Goal: Use online tool/utility: Utilize a website feature to perform a specific function

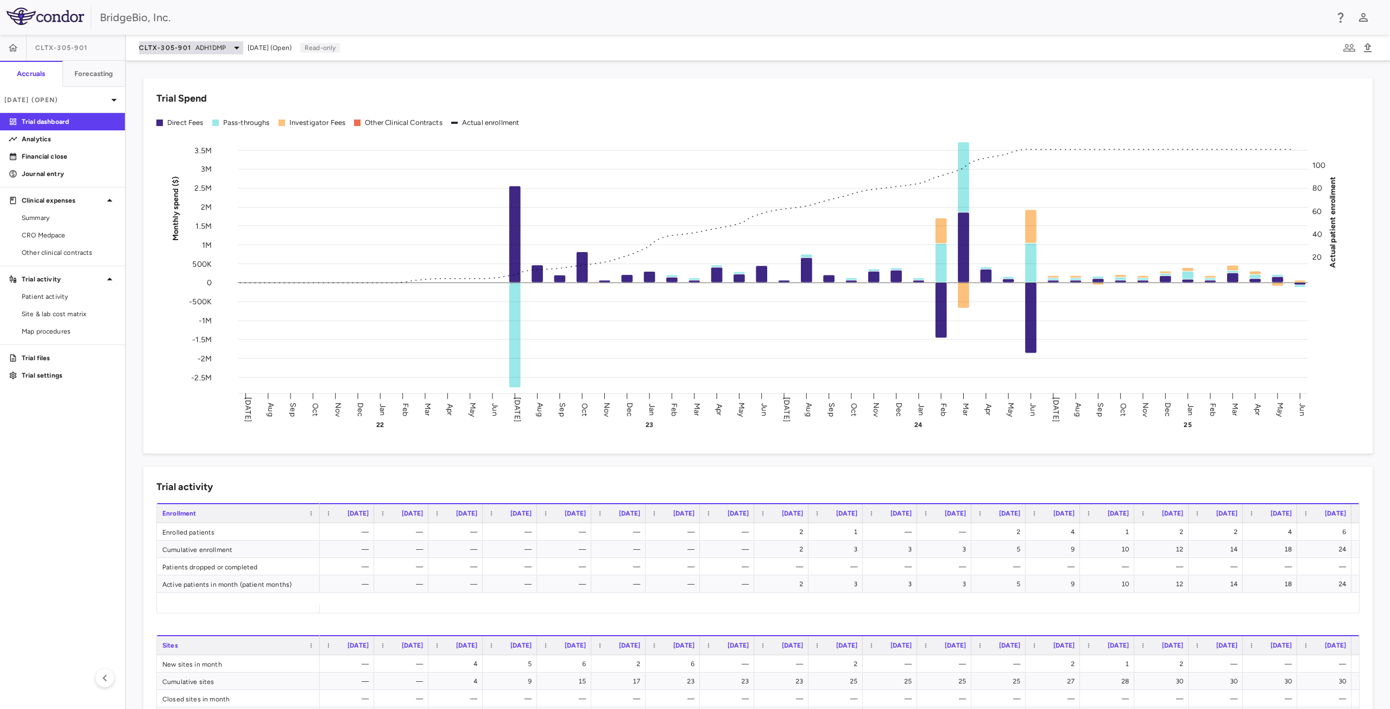
click at [179, 47] on span "CLTX-305-901" at bounding box center [165, 47] width 52 height 9
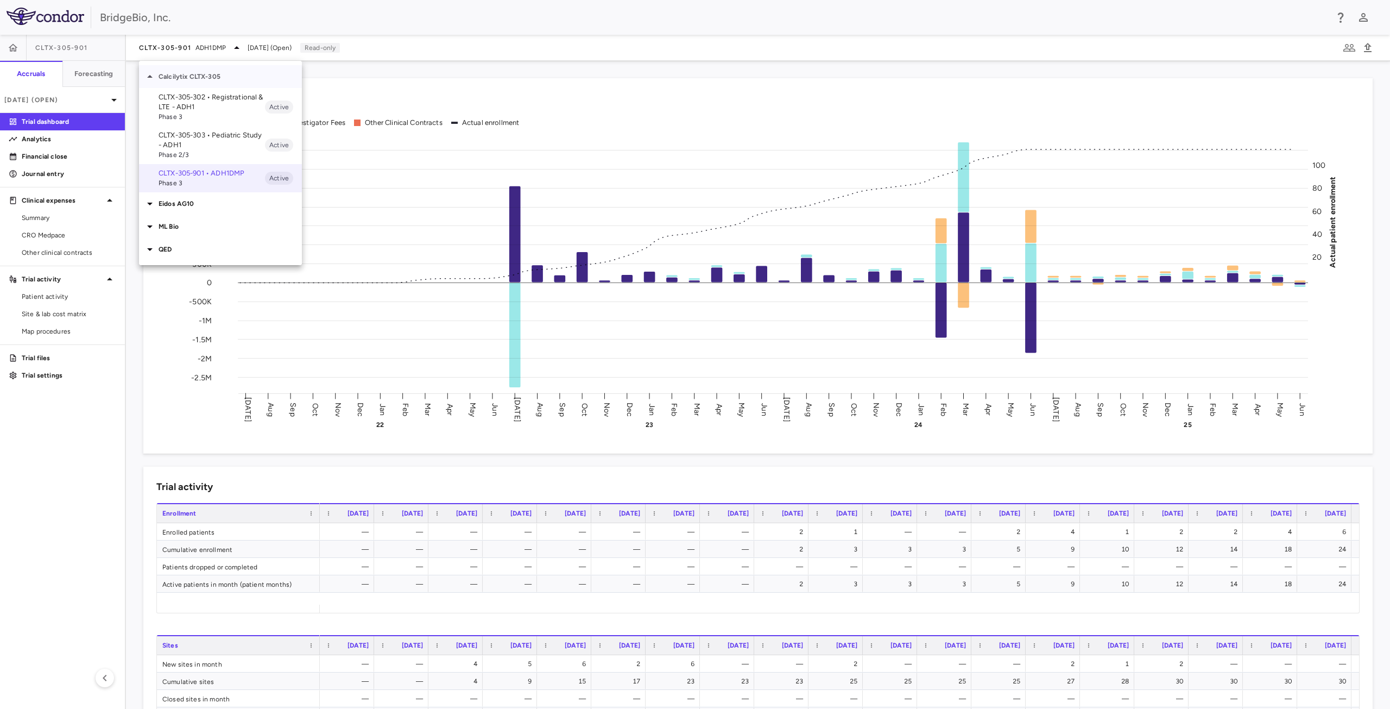
click at [172, 75] on p "Calcilytix CLTX-305" at bounding box center [230, 77] width 143 height 10
click at [181, 98] on p "Eidos AG10" at bounding box center [230, 99] width 143 height 10
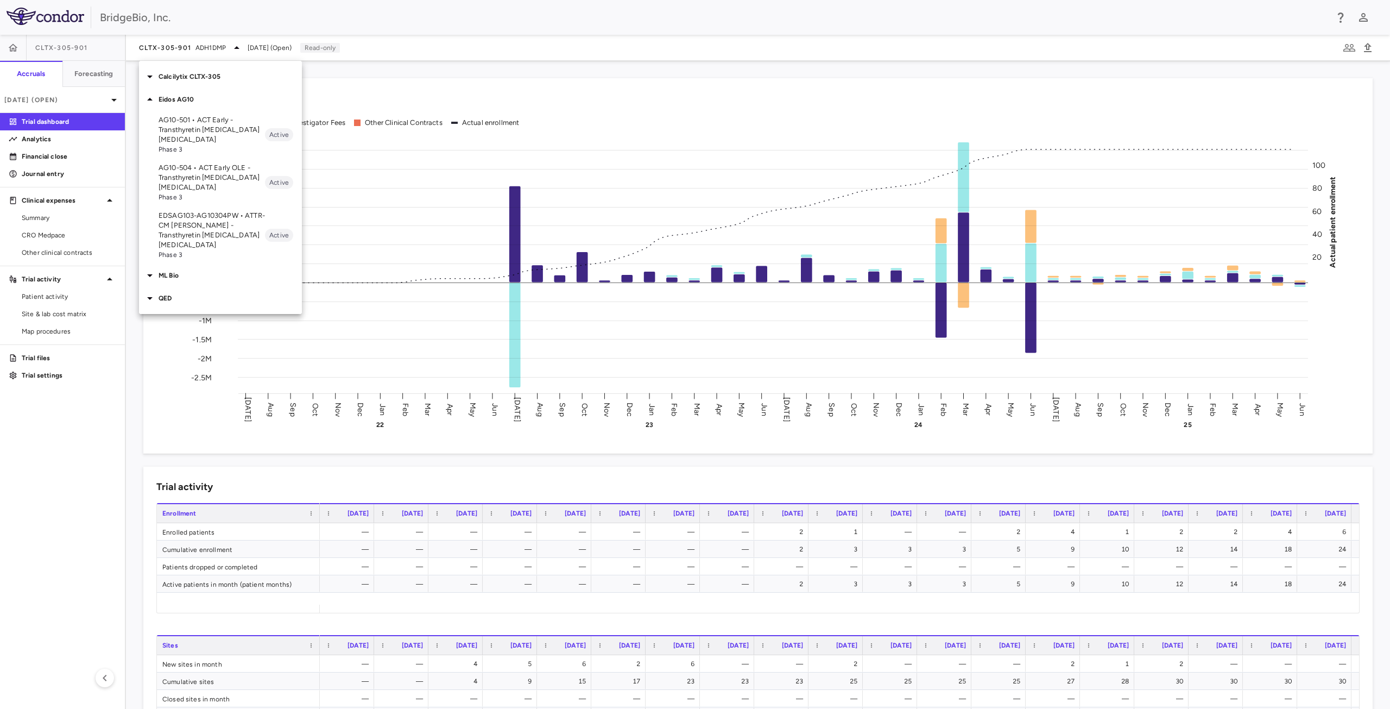
click at [194, 176] on p "AG10-504 • ACT Early OLE - Transthyretin [MEDICAL_DATA] [MEDICAL_DATA]" at bounding box center [212, 177] width 106 height 29
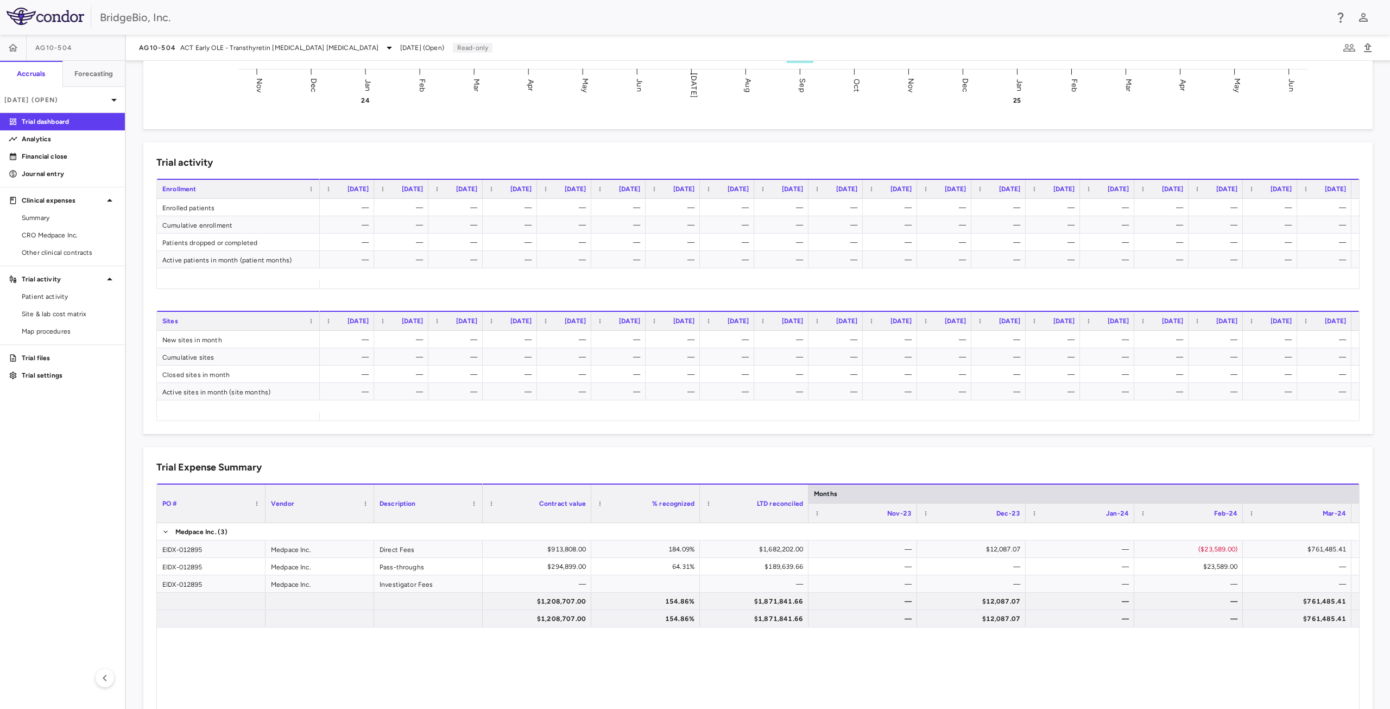
scroll to position [455, 0]
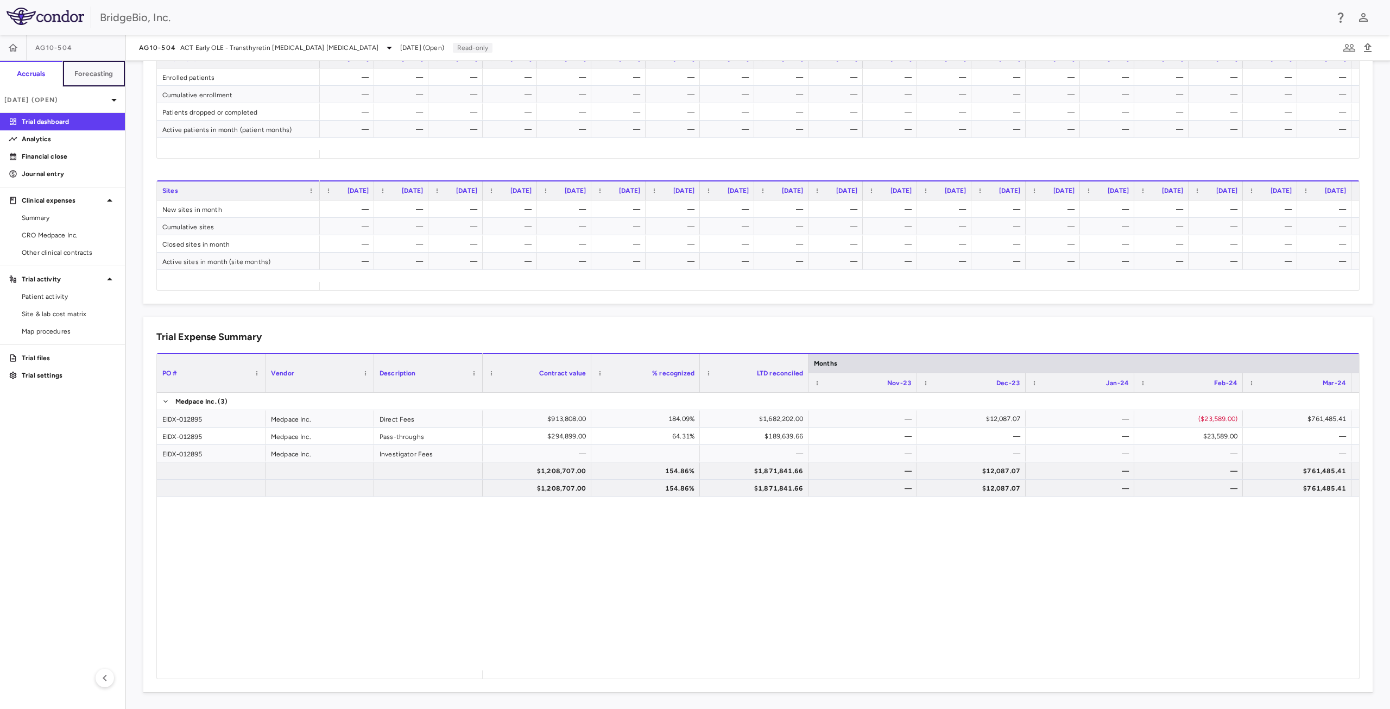
click at [92, 81] on button "Forecasting" at bounding box center [93, 74] width 63 height 26
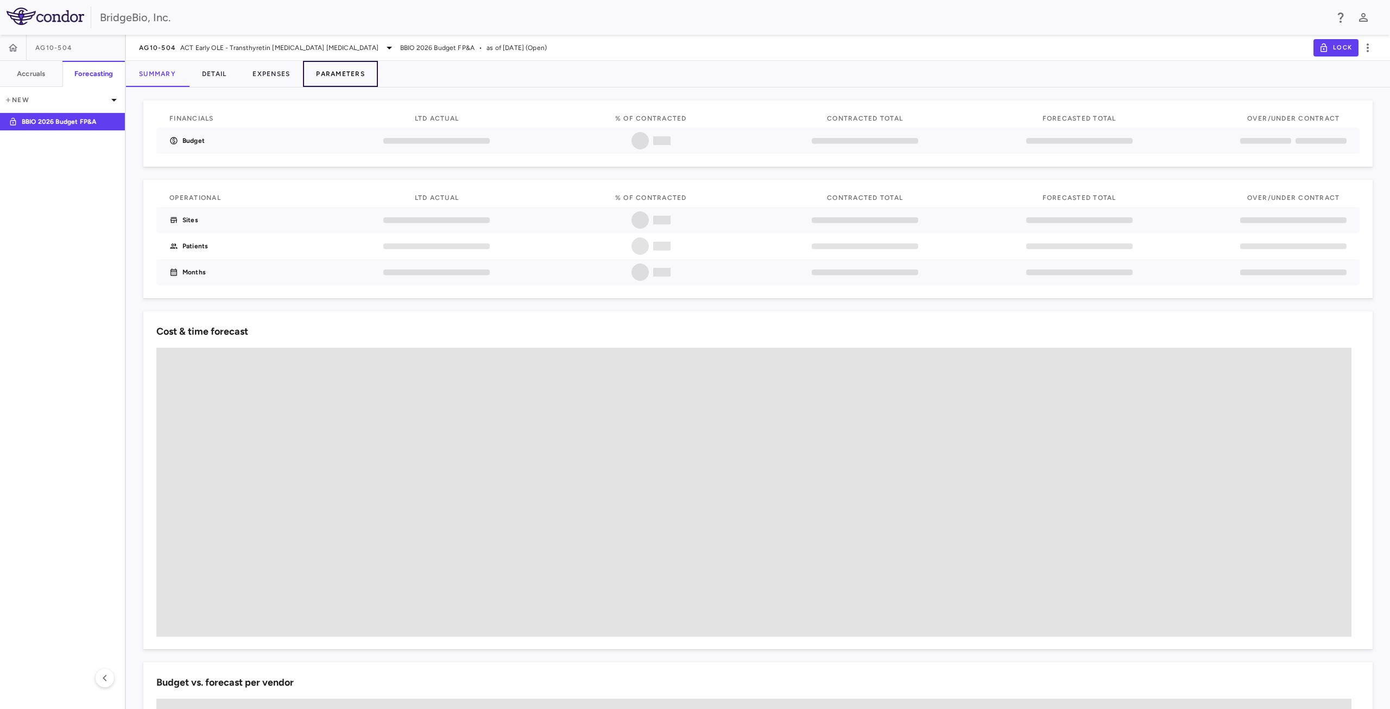
click at [343, 72] on button "Parameters" at bounding box center [340, 74] width 75 height 26
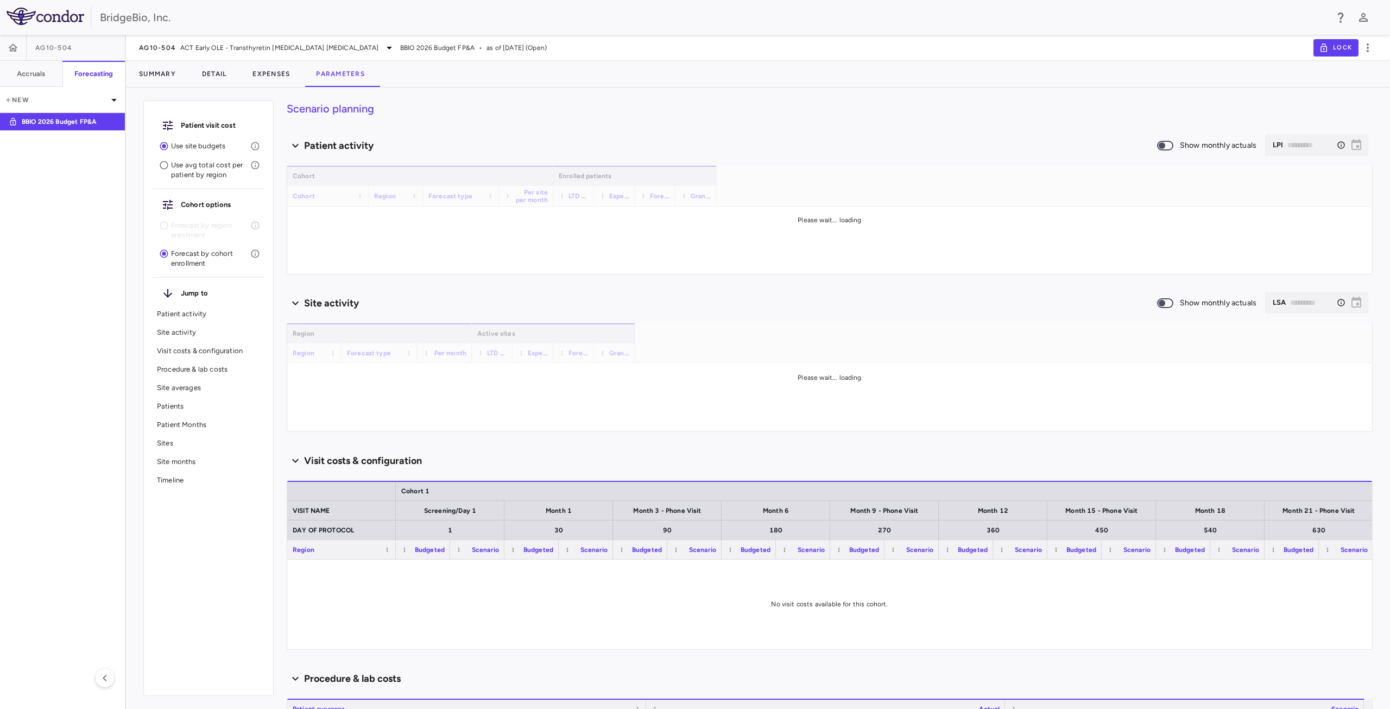
click at [180, 386] on p "Site averages" at bounding box center [208, 388] width 103 height 10
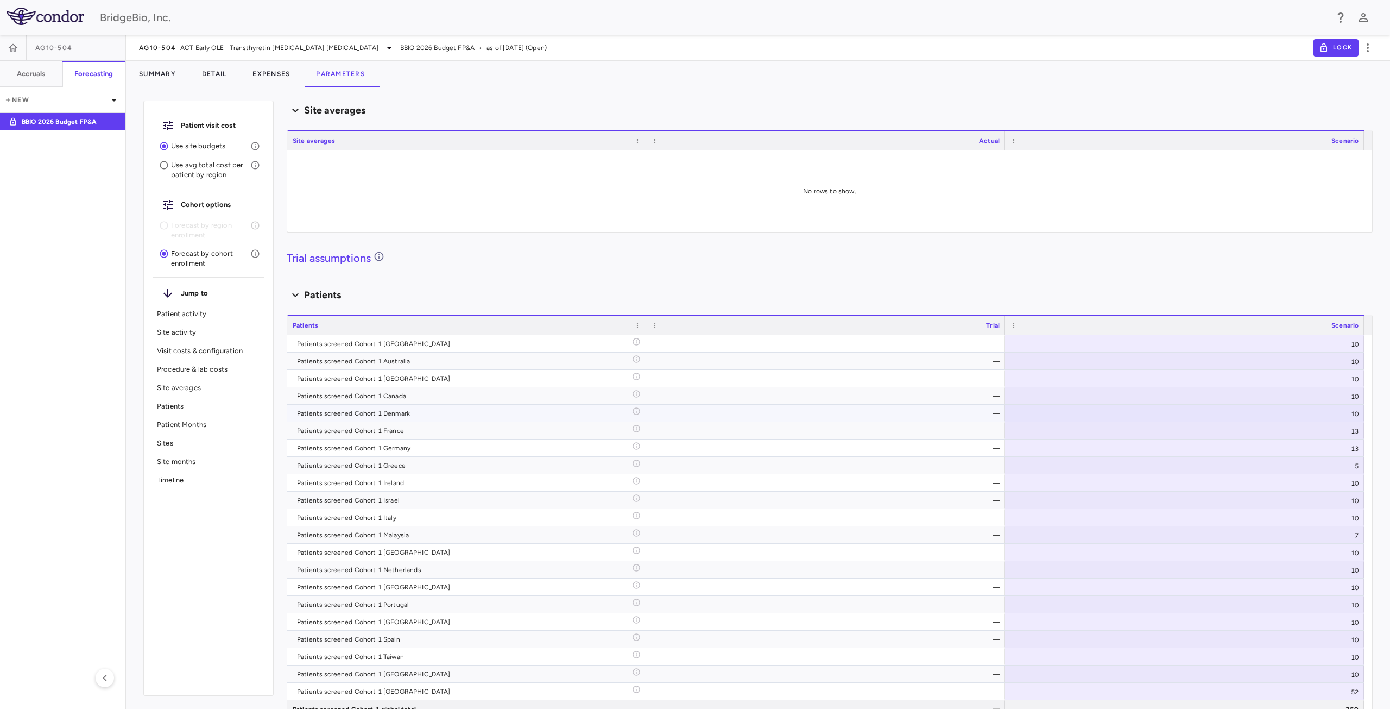
scroll to position [1039, 0]
type input "********"
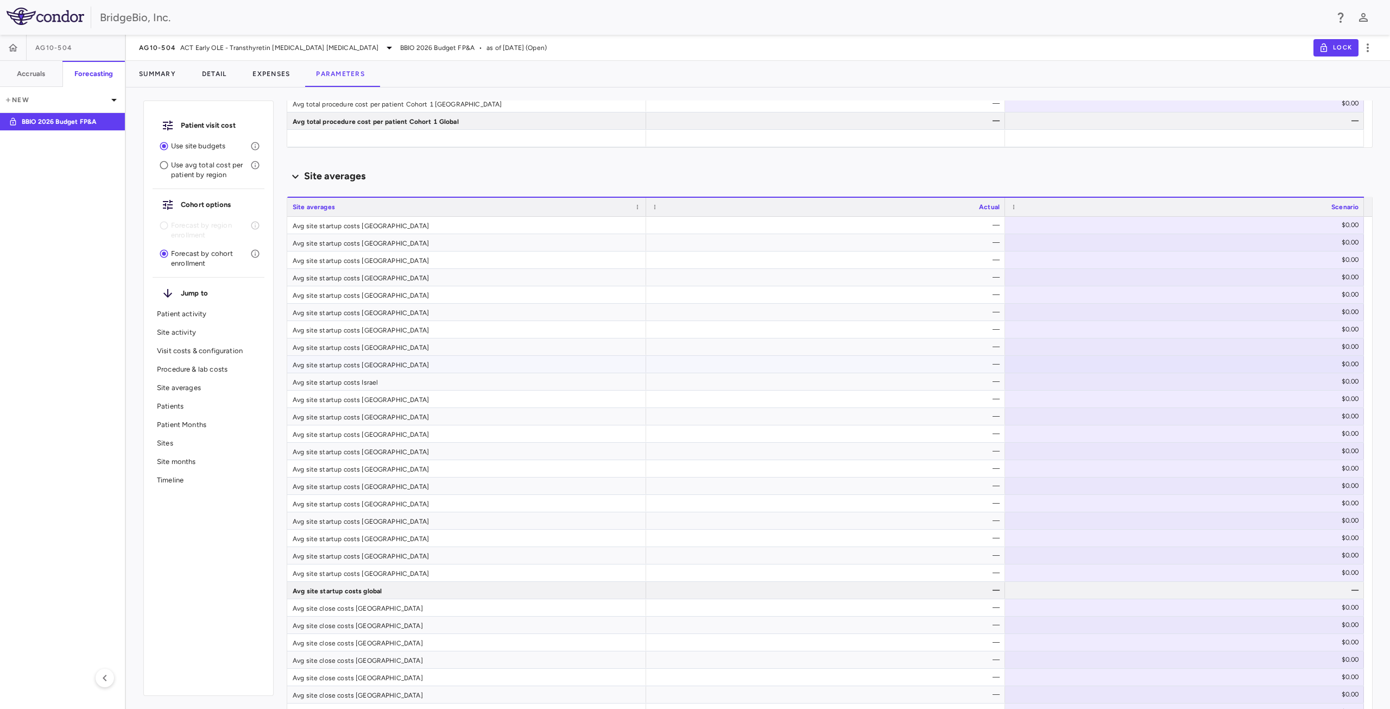
scroll to position [1931, 0]
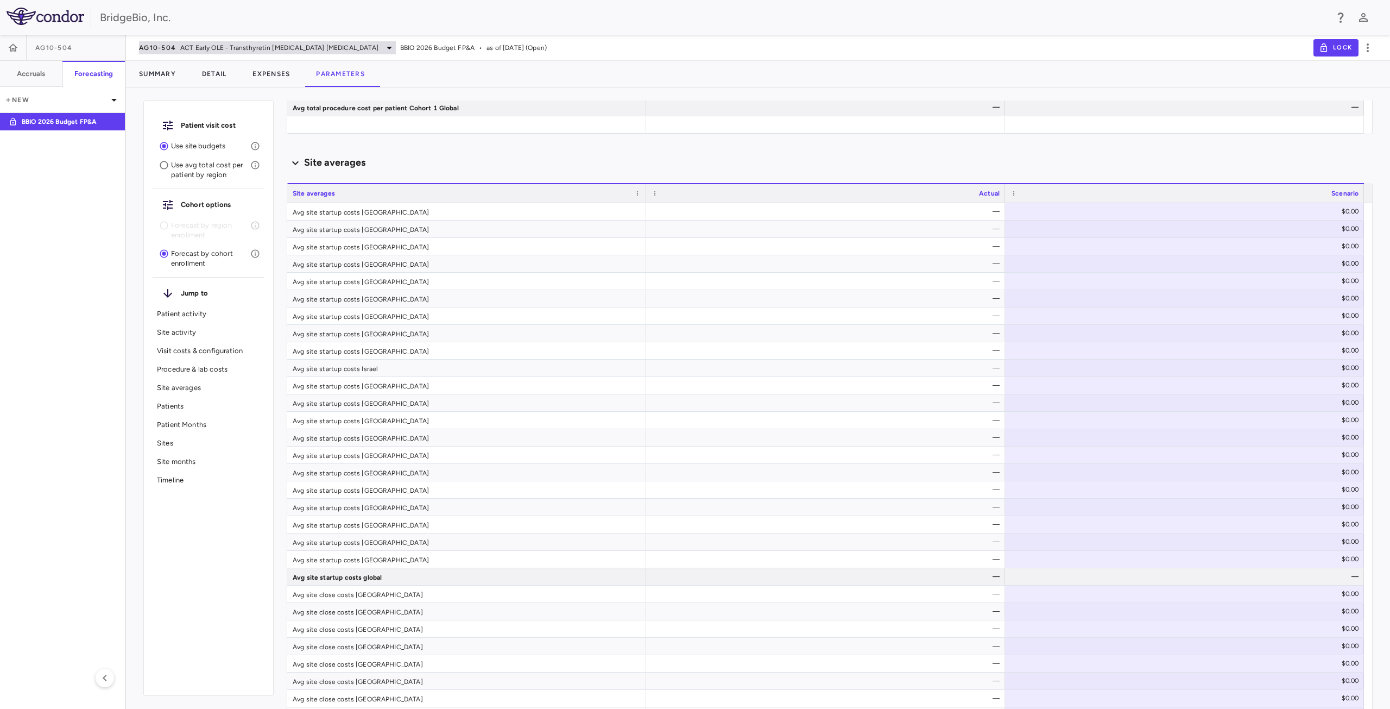
click at [209, 49] on span "ACT Early OLE - Transthyretin [MEDICAL_DATA] [MEDICAL_DATA]" at bounding box center [279, 48] width 198 height 10
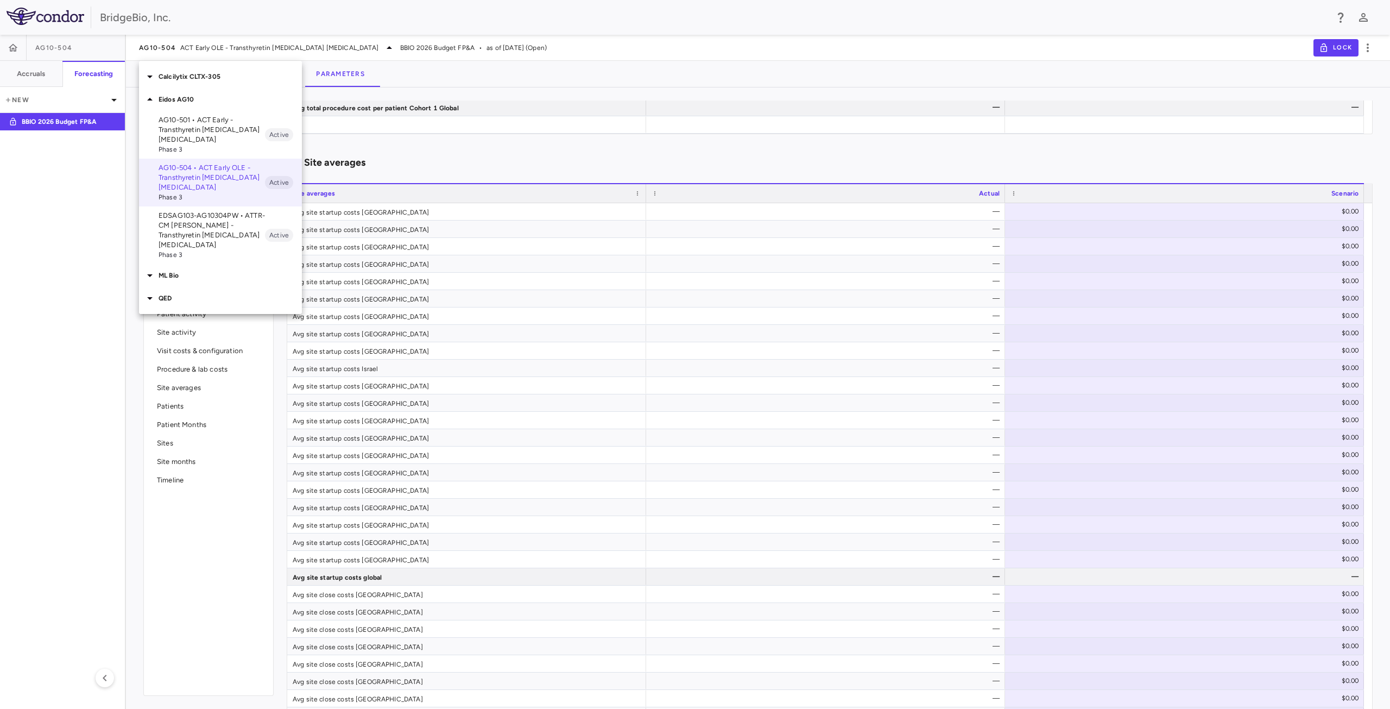
click at [199, 123] on p "AG10-501 • ACT Early - Transthyretin [MEDICAL_DATA] [MEDICAL_DATA]" at bounding box center [212, 129] width 106 height 29
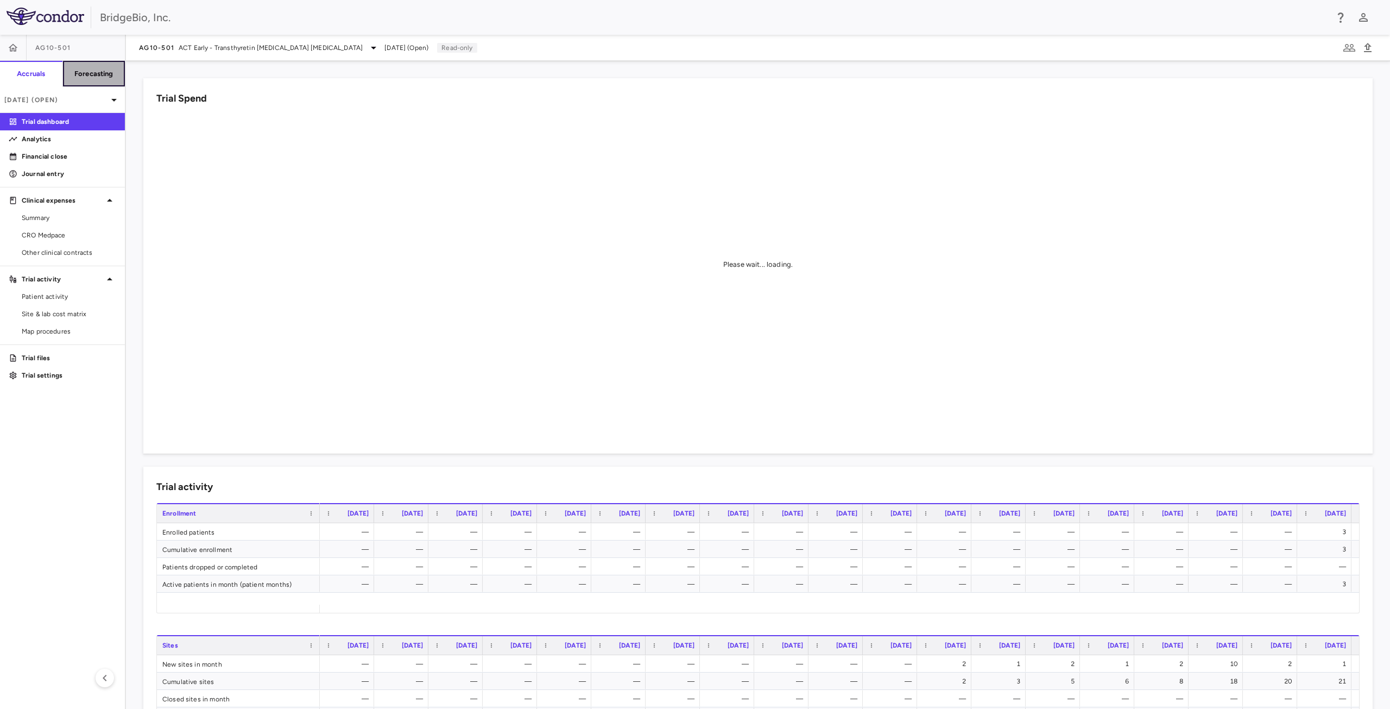
click at [85, 74] on h6 "Forecasting" at bounding box center [93, 74] width 39 height 10
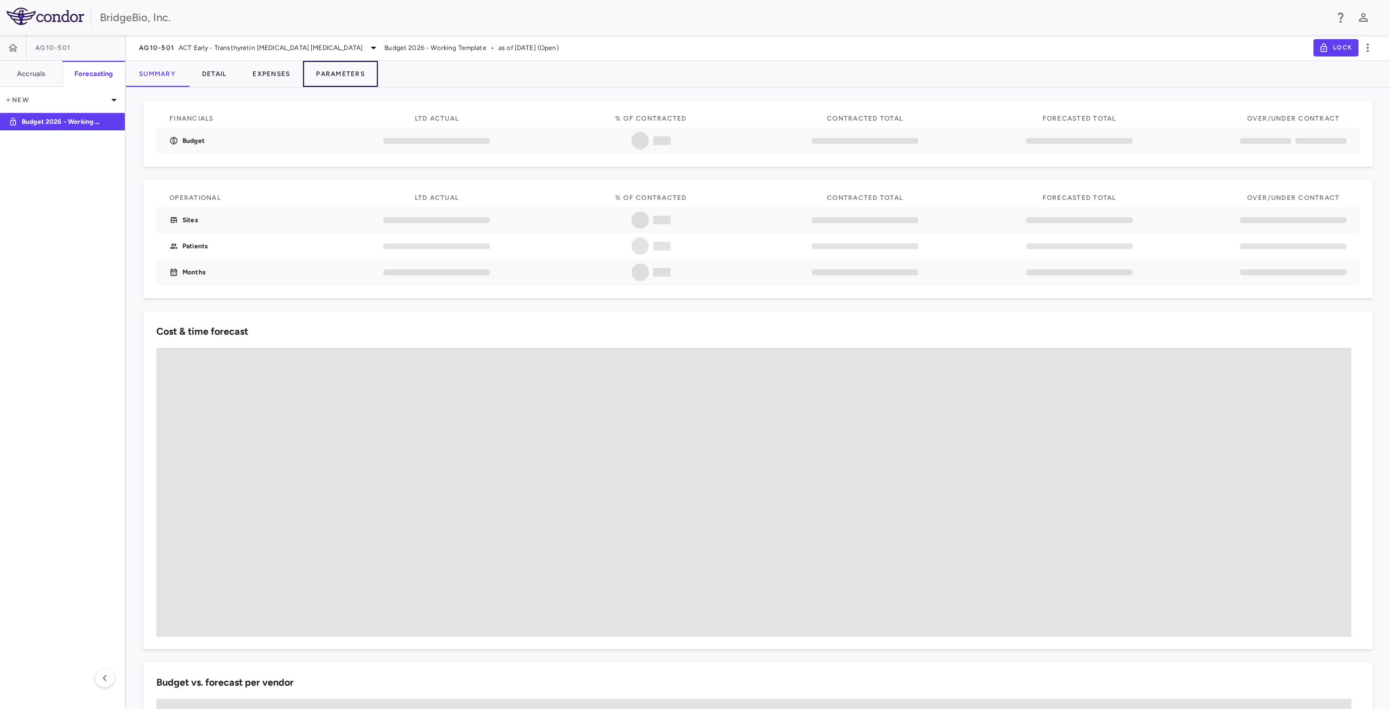
click at [350, 70] on button "Parameters" at bounding box center [340, 74] width 75 height 26
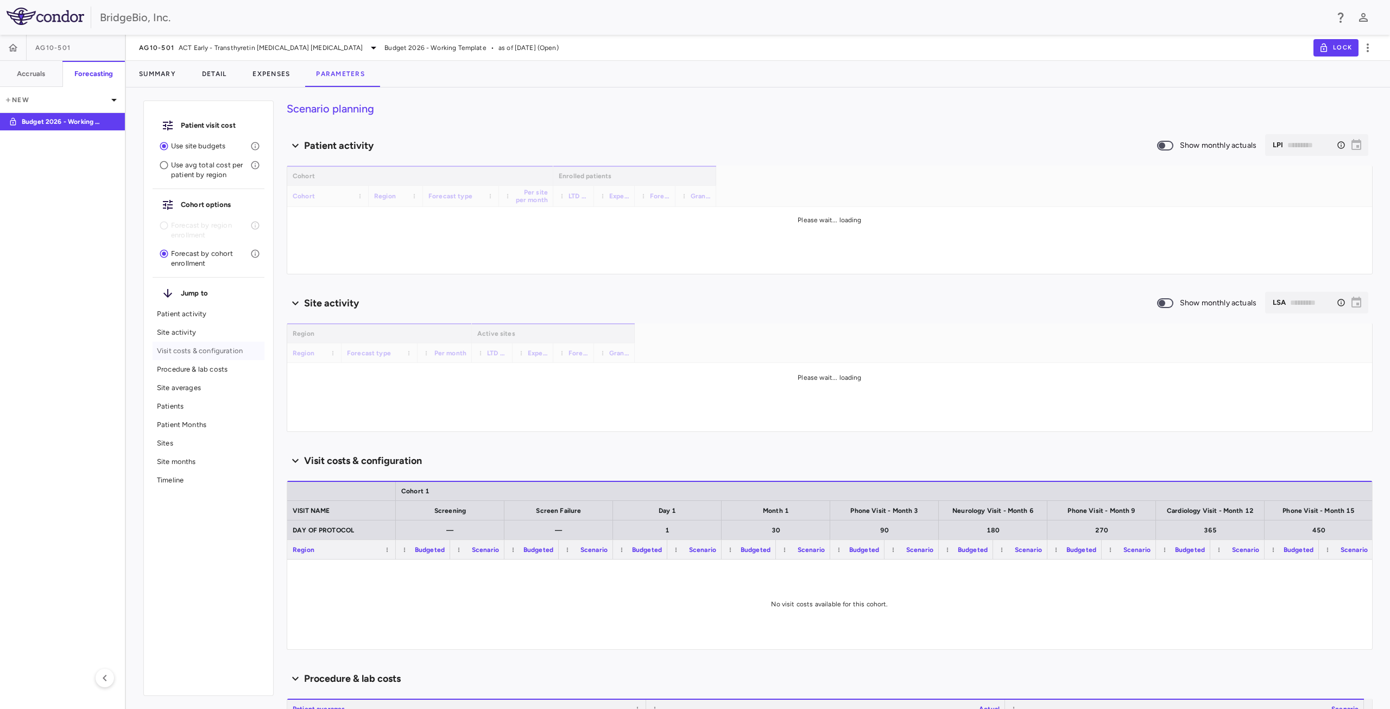
click at [182, 351] on p "Visit costs & configuration" at bounding box center [208, 351] width 103 height 10
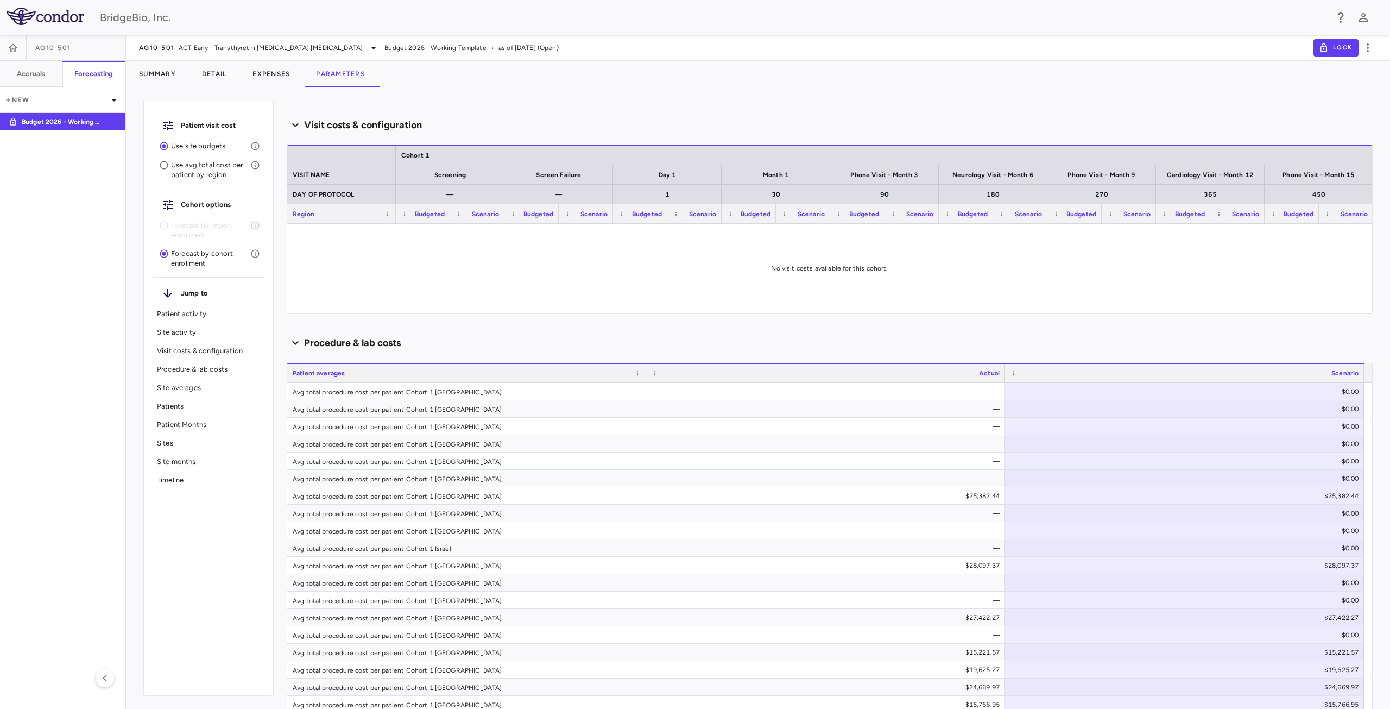
scroll to position [352, 0]
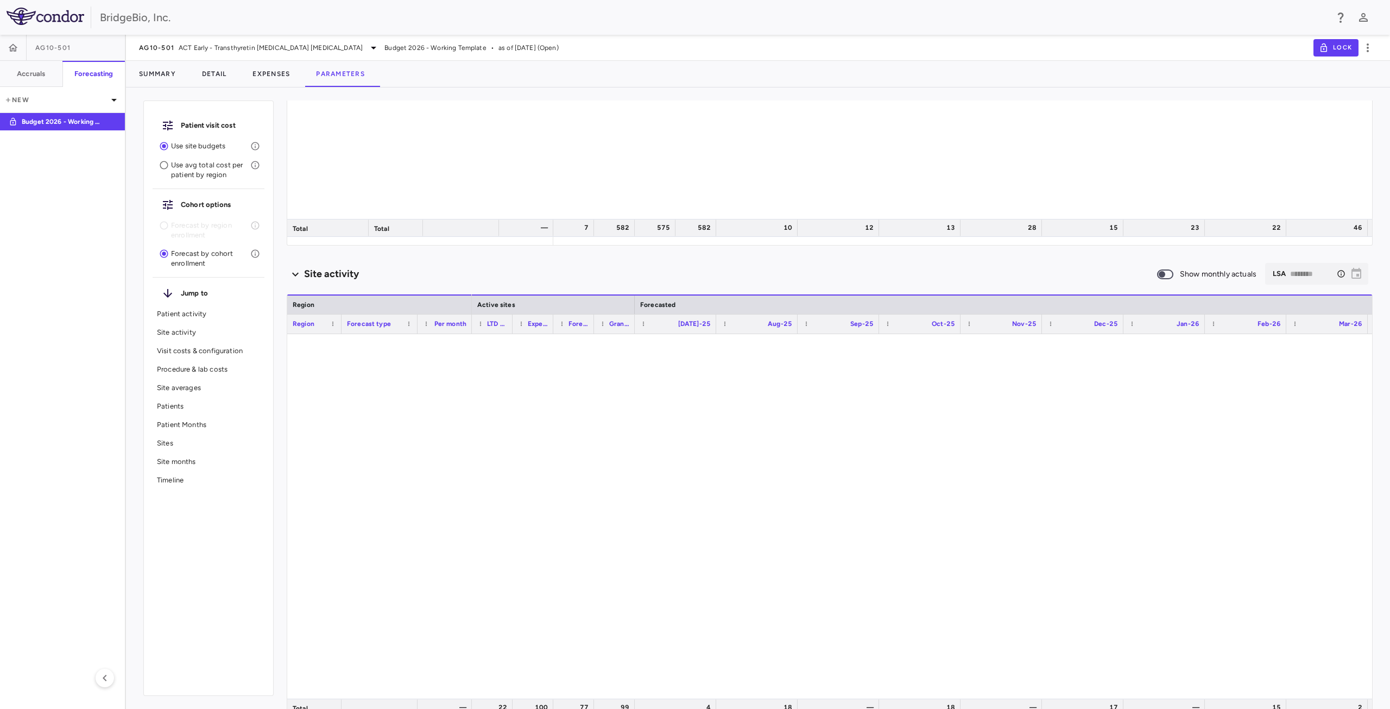
type input "********"
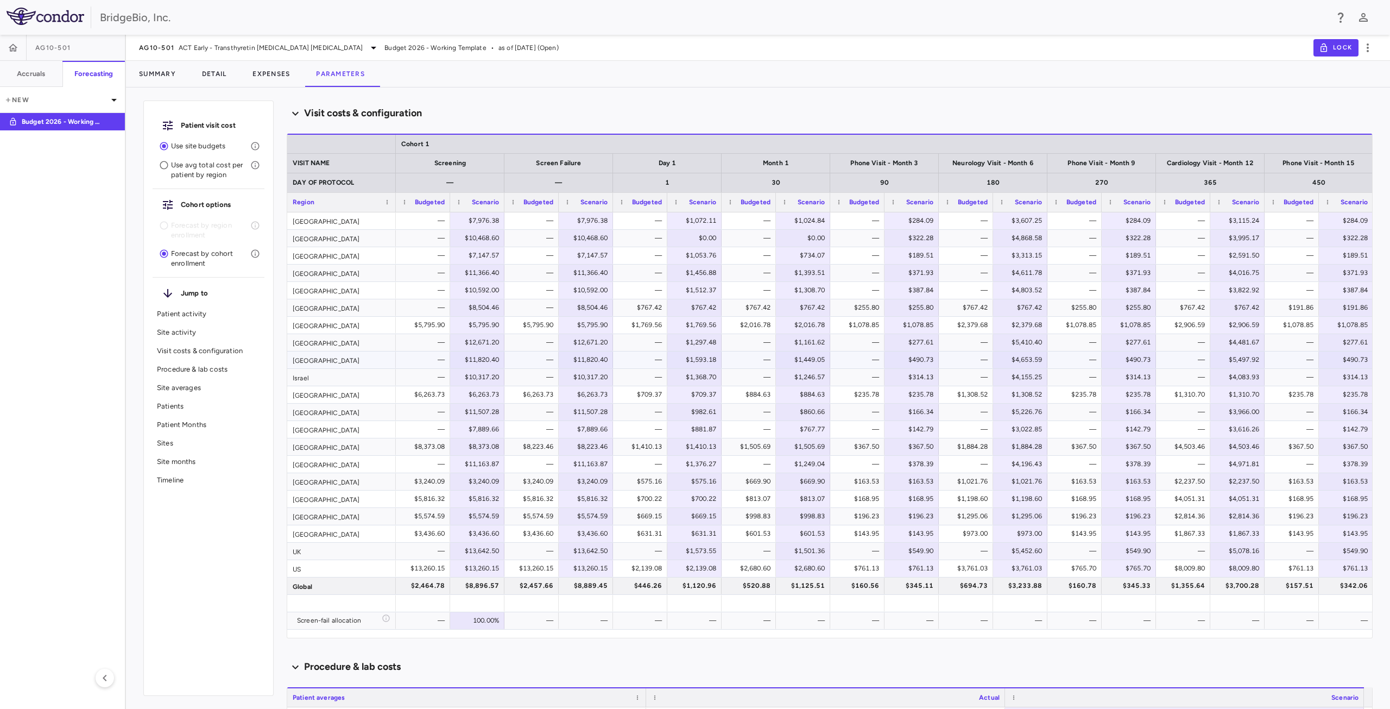
scroll to position [998, 0]
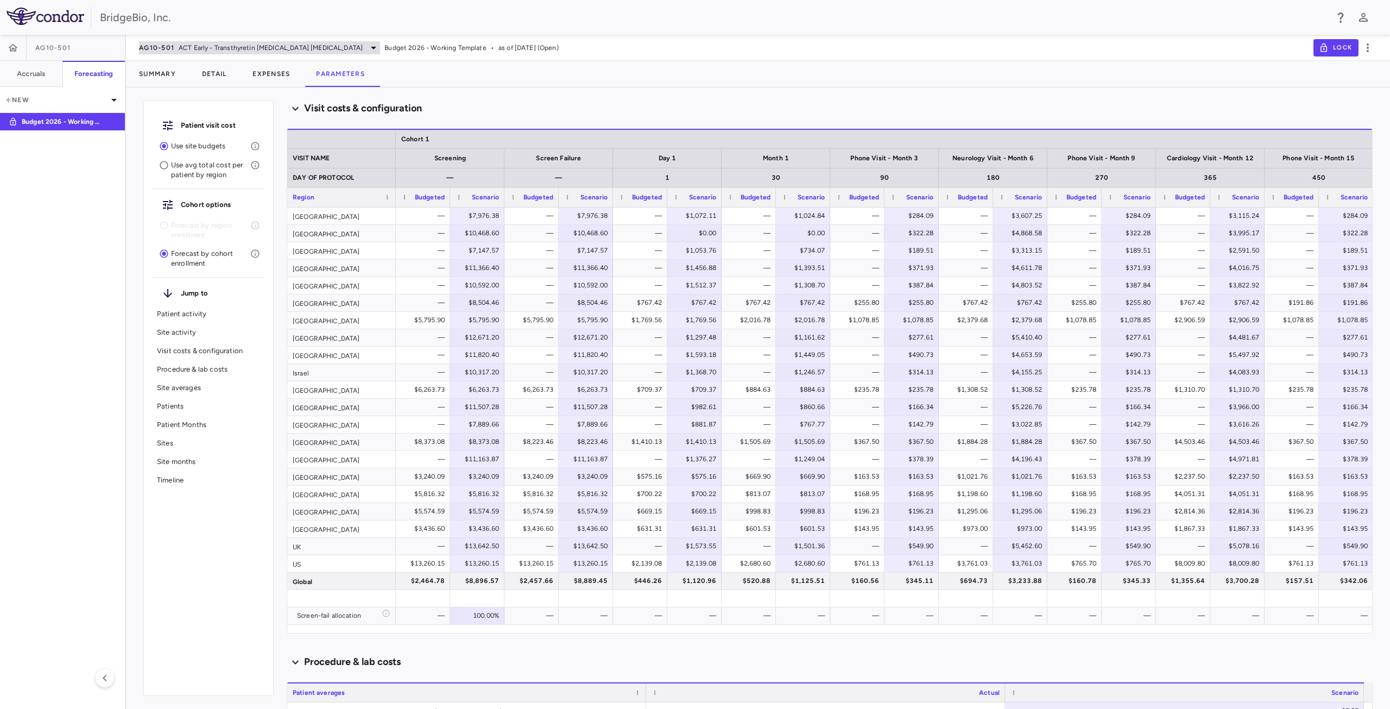
click at [297, 46] on span "ACT Early - Transthyretin [MEDICAL_DATA] [MEDICAL_DATA]" at bounding box center [271, 48] width 184 height 10
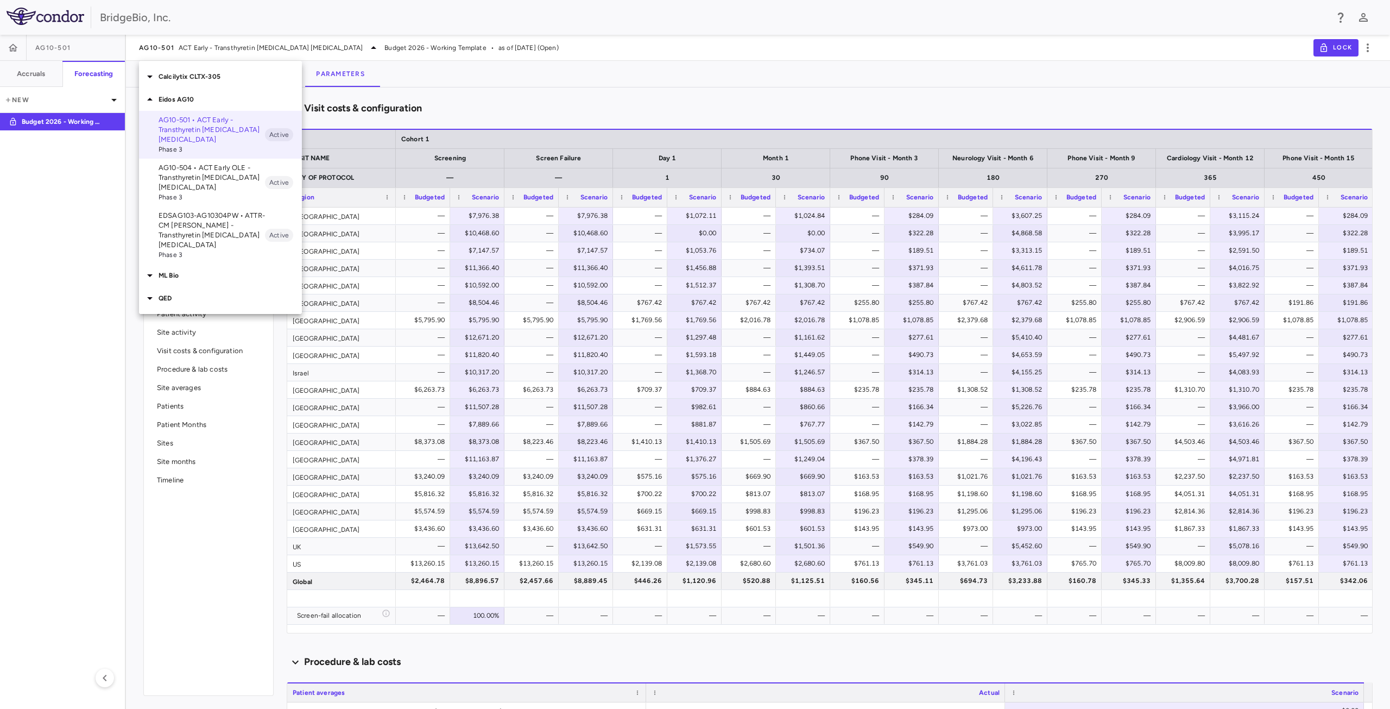
click at [14, 389] on div at bounding box center [695, 354] width 1390 height 709
